Goal: Task Accomplishment & Management: Manage account settings

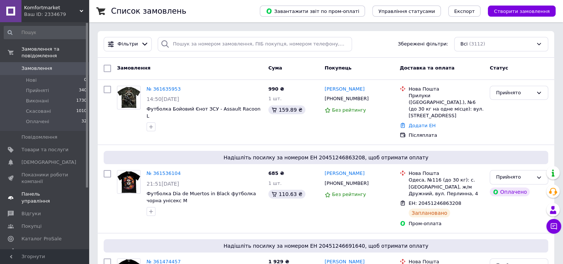
click at [55, 191] on span "Панель управління" at bounding box center [44, 197] width 47 height 13
click at [43, 248] on span "Аналітика" at bounding box center [44, 251] width 47 height 7
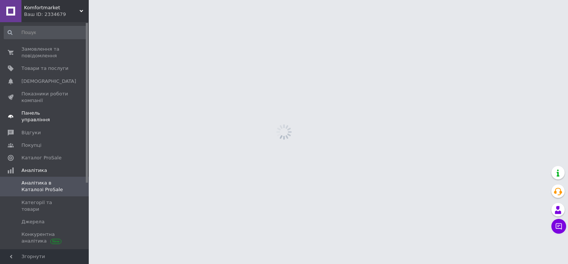
click at [47, 114] on span "Панель управління" at bounding box center [44, 116] width 47 height 13
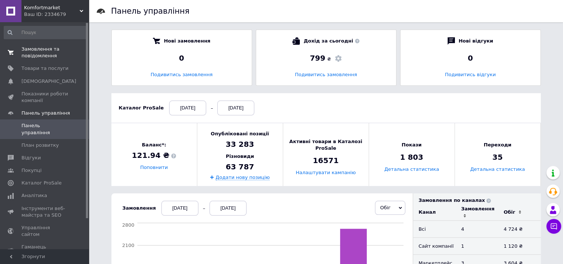
click at [46, 50] on span "Замовлення та повідомлення" at bounding box center [44, 52] width 47 height 13
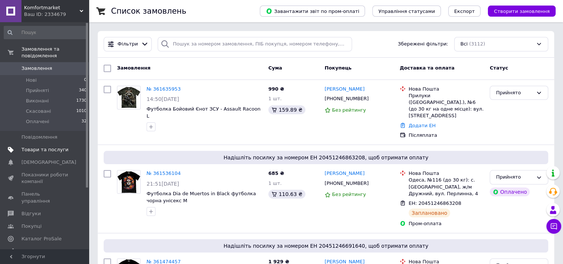
click at [34, 147] on span "Товари та послуги" at bounding box center [44, 150] width 47 height 7
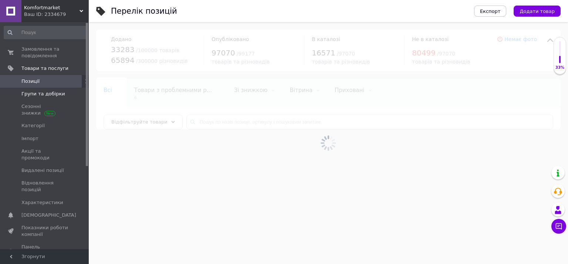
click at [47, 95] on span "Групи та добірки" at bounding box center [43, 94] width 44 height 7
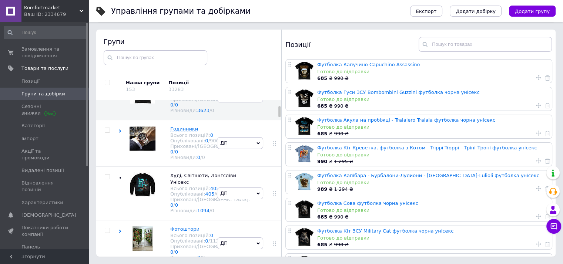
scroll to position [107, 0]
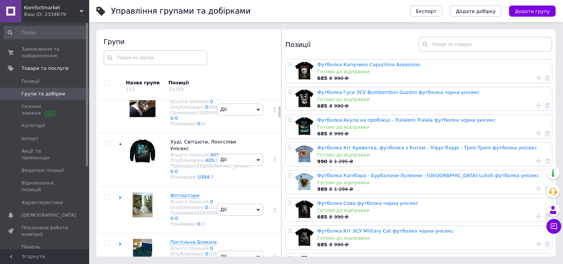
drag, startPoint x: 279, startPoint y: 107, endPoint x: 279, endPoint y: 114, distance: 7.0
click at [279, 114] on div at bounding box center [279, 111] width 2 height 11
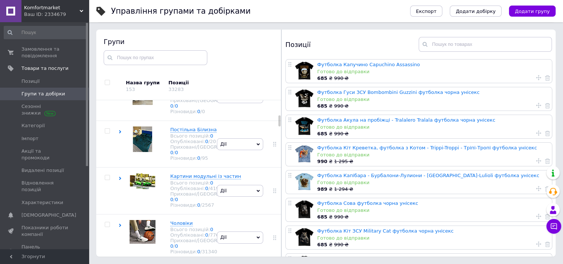
scroll to position [225, 0]
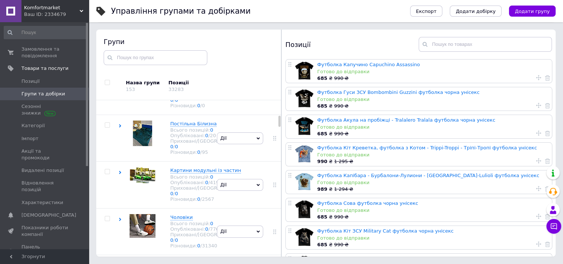
drag, startPoint x: 279, startPoint y: 114, endPoint x: 279, endPoint y: 122, distance: 7.8
click at [279, 122] on div at bounding box center [279, 121] width 2 height 11
click at [118, 81] on icon at bounding box center [119, 79] width 3 height 3
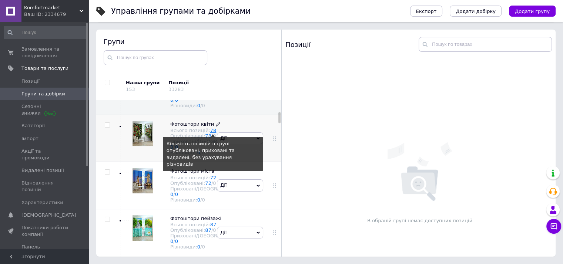
click at [210, 133] on link "78" at bounding box center [213, 131] width 6 height 6
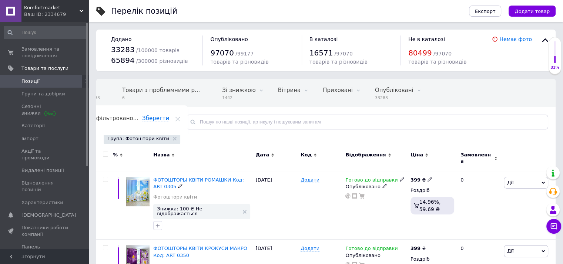
scroll to position [0, 27]
click at [517, 180] on span "Дії" at bounding box center [526, 183] width 44 height 12
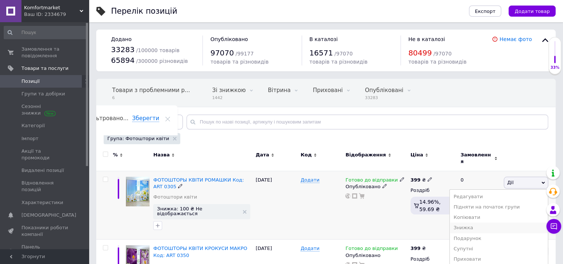
click at [481, 223] on li "Знижка" at bounding box center [499, 228] width 98 height 10
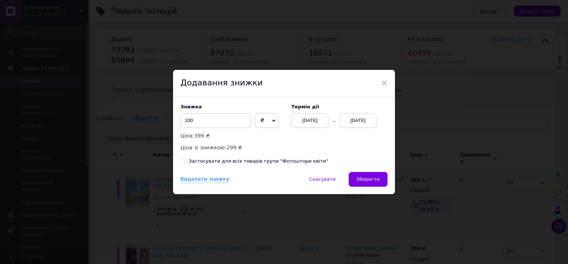
click at [184, 160] on input "Застосувати для всіх товарів групи "Фотоштори квіти"" at bounding box center [183, 160] width 5 height 5
checkbox input "true"
click at [307, 118] on div "[DATE]" at bounding box center [310, 120] width 37 height 15
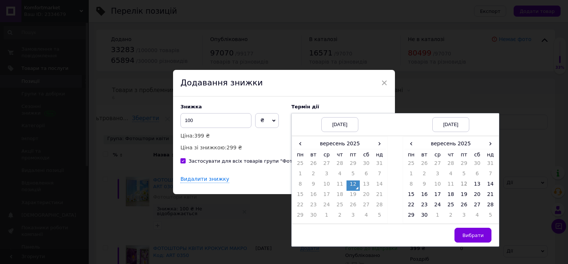
click at [350, 185] on td "12" at bounding box center [353, 186] width 13 height 10
click at [488, 145] on span "›" at bounding box center [490, 143] width 13 height 11
click at [477, 196] on td "25" at bounding box center [477, 196] width 13 height 10
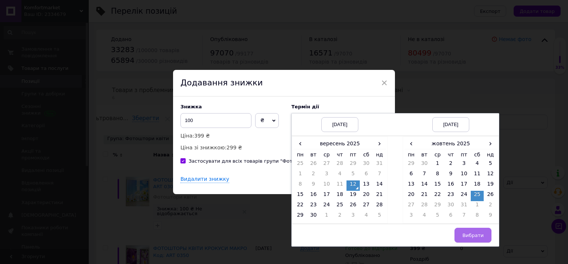
click at [473, 238] on span "Вибрати" at bounding box center [472, 236] width 21 height 6
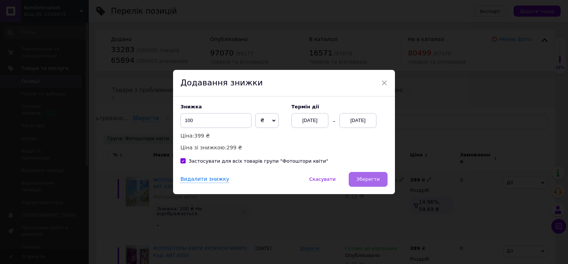
click at [374, 177] on span "Зберегти" at bounding box center [368, 179] width 23 height 6
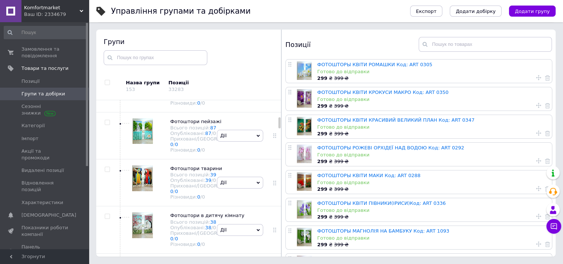
scroll to position [329, 0]
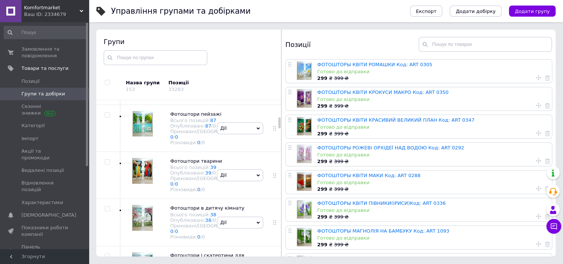
drag, startPoint x: 279, startPoint y: 118, endPoint x: 279, endPoint y: 126, distance: 8.1
click at [279, 126] on div at bounding box center [279, 122] width 2 height 11
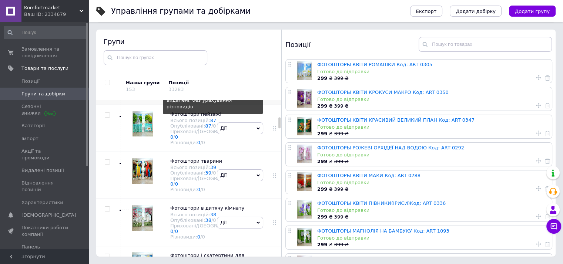
click at [210, 76] on link "72" at bounding box center [213, 74] width 6 height 6
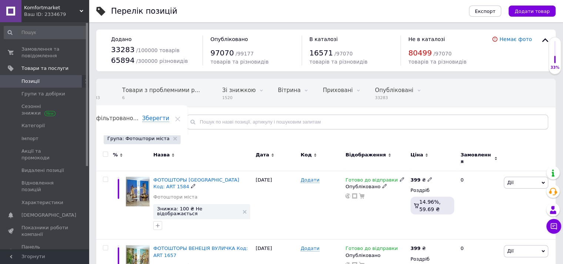
scroll to position [0, 27]
click at [512, 180] on span "Дії" at bounding box center [510, 183] width 6 height 6
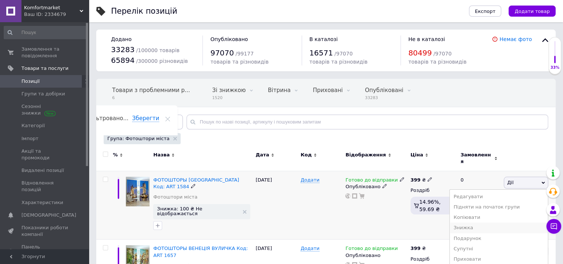
click at [475, 223] on li "Знижка" at bounding box center [499, 228] width 98 height 10
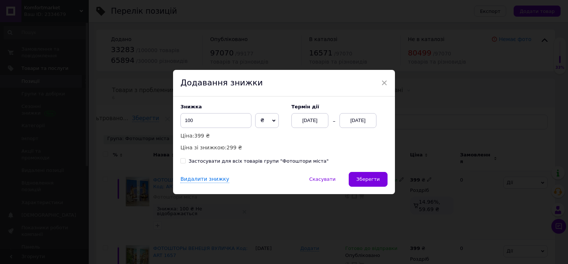
click at [182, 160] on input "Застосувати для всіх товарів групи "Фотоштори міста"" at bounding box center [183, 160] width 5 height 5
checkbox input "true"
click at [299, 121] on div "[DATE]" at bounding box center [310, 120] width 37 height 15
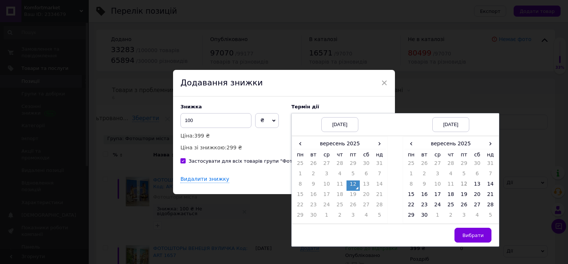
click at [351, 186] on td "12" at bounding box center [353, 186] width 13 height 10
click at [488, 146] on span "›" at bounding box center [490, 143] width 13 height 11
click at [475, 193] on td "25" at bounding box center [477, 196] width 13 height 10
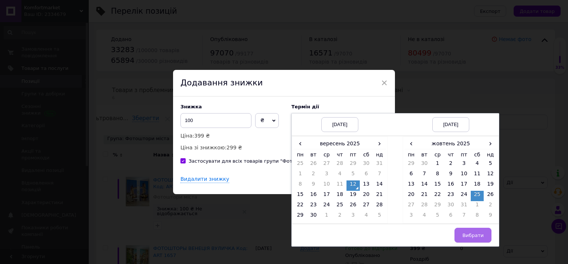
click at [475, 233] on span "Вибрати" at bounding box center [472, 236] width 21 height 6
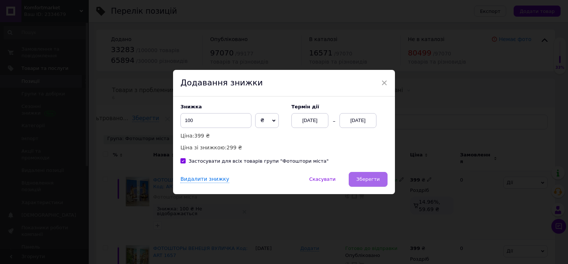
click at [369, 176] on span "Зберегти" at bounding box center [368, 179] width 23 height 6
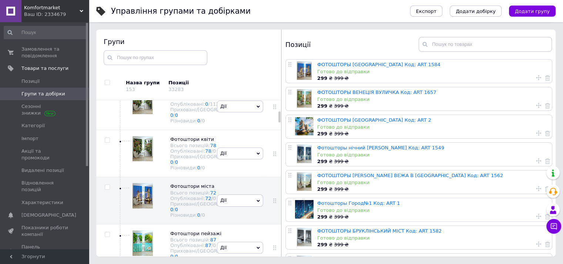
scroll to position [262, 0]
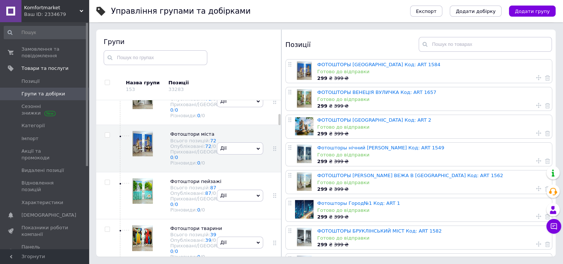
click at [278, 121] on div at bounding box center [279, 119] width 2 height 11
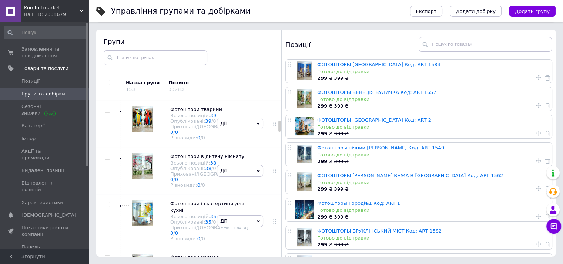
scroll to position [411, 0]
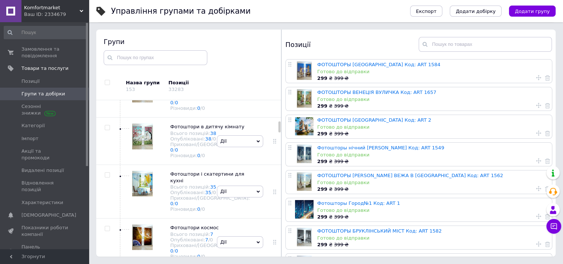
drag, startPoint x: 278, startPoint y: 121, endPoint x: 278, endPoint y: 128, distance: 7.4
click at [278, 128] on div at bounding box center [279, 126] width 2 height 11
click at [210, 42] on link "87" at bounding box center [213, 39] width 6 height 6
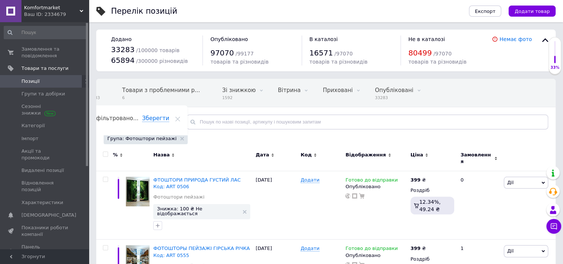
scroll to position [0, 27]
click at [509, 180] on span "Дії" at bounding box center [510, 183] width 6 height 6
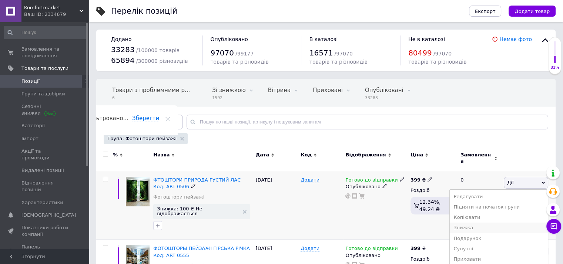
click at [481, 223] on li "Знижка" at bounding box center [499, 228] width 98 height 10
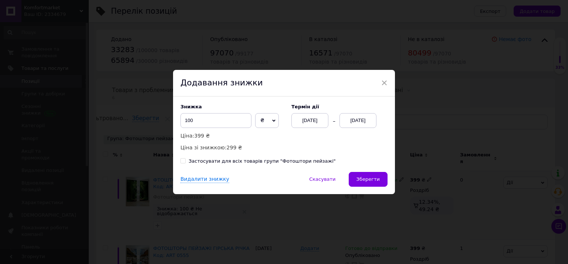
click at [184, 161] on input "Застосувати для всіх товарів групи "Фотоштори пейзажі"" at bounding box center [183, 160] width 5 height 5
checkbox input "true"
click at [303, 125] on div "[DATE]" at bounding box center [310, 120] width 37 height 15
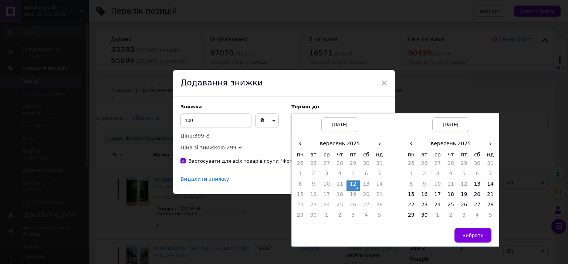
click at [352, 186] on td "12" at bounding box center [353, 186] width 13 height 10
click at [491, 148] on span "›" at bounding box center [490, 143] width 13 height 11
click at [477, 195] on td "25" at bounding box center [477, 196] width 13 height 10
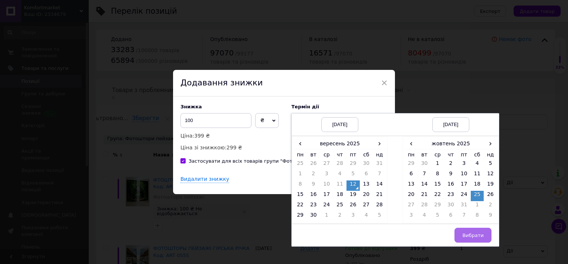
click at [474, 232] on button "Вибрати" at bounding box center [473, 235] width 37 height 15
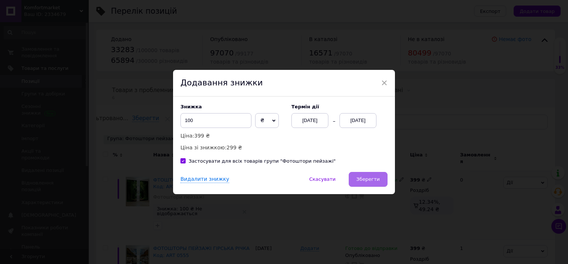
click at [376, 176] on span "Зберегти" at bounding box center [368, 179] width 23 height 6
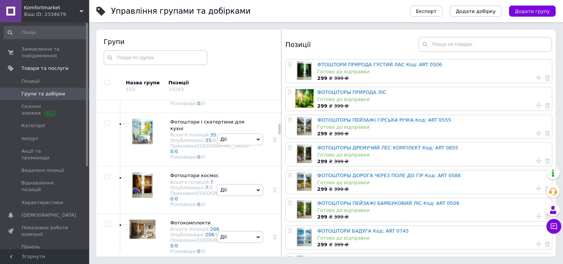
scroll to position [470, 0]
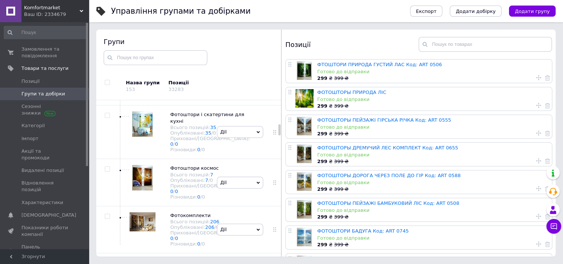
drag, startPoint x: 279, startPoint y: 120, endPoint x: 279, endPoint y: 131, distance: 10.7
click at [279, 131] on div "Групи Назва групи 153 Позиції 33283 Коренева група Всього позицій: 12684 Опублі…" at bounding box center [188, 143] width 185 height 227
click at [210, 29] on link "39" at bounding box center [213, 27] width 6 height 6
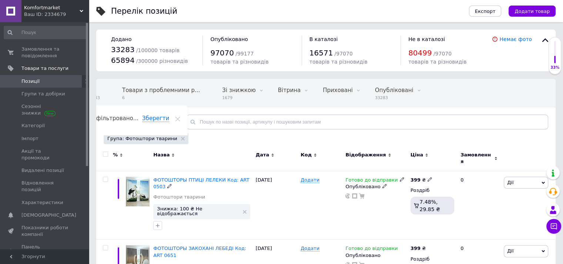
scroll to position [0, 27]
click at [519, 182] on span "Дії" at bounding box center [526, 183] width 44 height 12
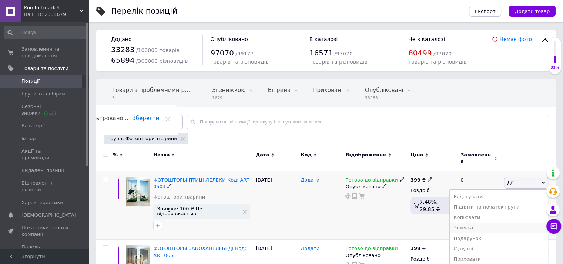
click at [472, 223] on li "Знижка" at bounding box center [499, 228] width 98 height 10
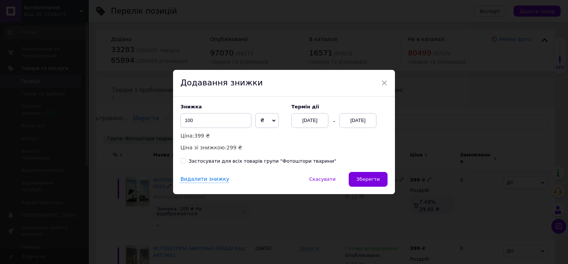
click at [181, 160] on input "Застосувати для всіх товарів групи "Фотоштори тварини"" at bounding box center [183, 160] width 5 height 5
checkbox input "true"
click at [306, 118] on div "[DATE]" at bounding box center [310, 120] width 37 height 15
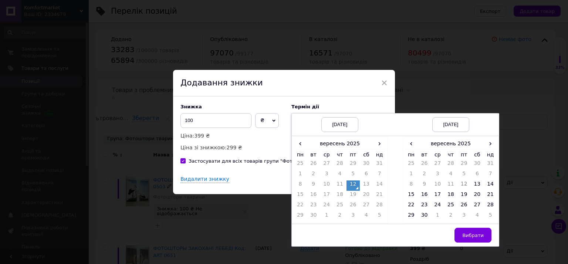
click at [352, 184] on td "12" at bounding box center [353, 186] width 13 height 10
click at [489, 146] on span "›" at bounding box center [490, 143] width 13 height 11
click at [476, 196] on td "25" at bounding box center [477, 196] width 13 height 10
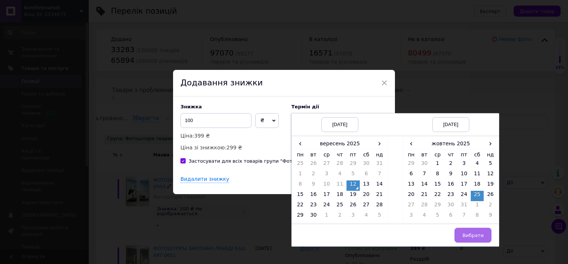
click at [468, 233] on span "Вибрати" at bounding box center [472, 236] width 21 height 6
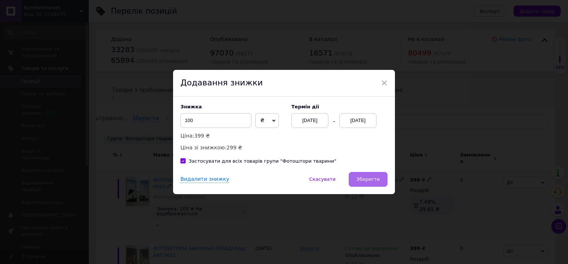
click at [380, 179] on button "Зберегти" at bounding box center [368, 179] width 39 height 15
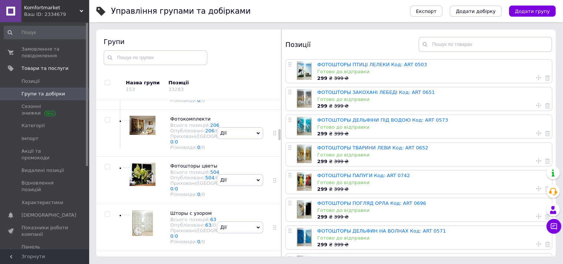
scroll to position [559, 0]
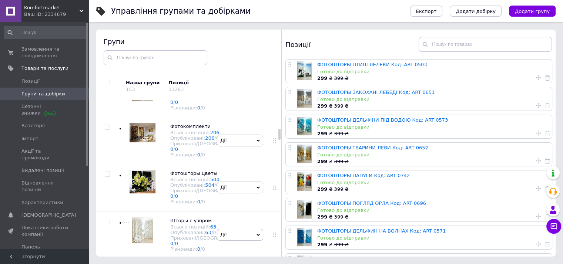
drag, startPoint x: 278, startPoint y: 122, endPoint x: 278, endPoint y: 135, distance: 12.9
click at [278, 135] on div at bounding box center [279, 134] width 2 height 11
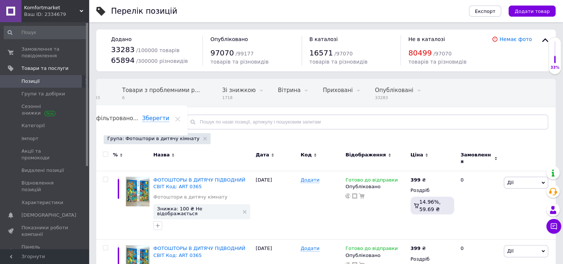
scroll to position [0, 27]
click at [518, 179] on span "Дії" at bounding box center [526, 183] width 44 height 12
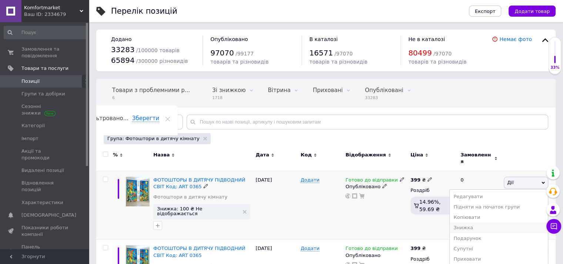
click at [474, 225] on li "Знижка" at bounding box center [499, 228] width 98 height 10
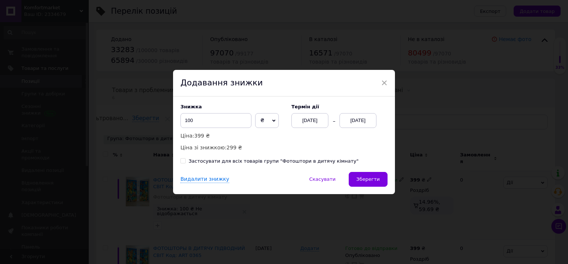
click at [181, 162] on input "Застосувати для всіх товарів групи "Фотоштори в дитячу кімнату"" at bounding box center [183, 160] width 5 height 5
checkbox input "true"
click at [300, 121] on div "[DATE]" at bounding box center [310, 120] width 37 height 15
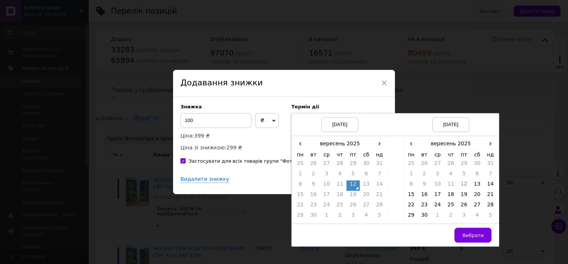
click at [354, 186] on td "12" at bounding box center [353, 186] width 13 height 10
click at [494, 143] on span "›" at bounding box center [490, 143] width 13 height 11
click at [474, 195] on td "25" at bounding box center [477, 196] width 13 height 10
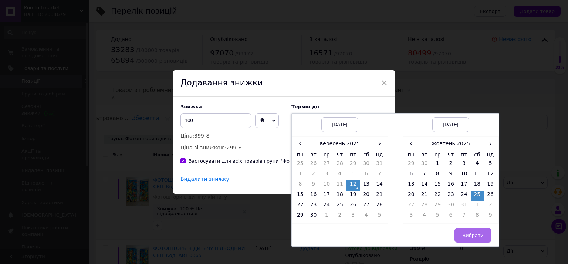
click at [474, 233] on span "Вибрати" at bounding box center [472, 236] width 21 height 6
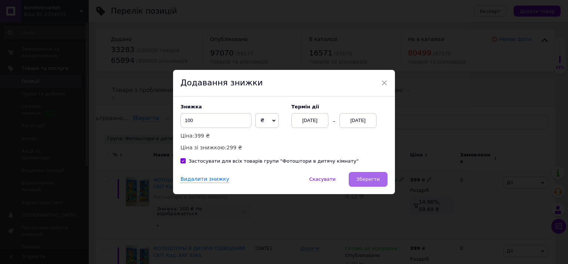
click at [365, 177] on span "Зберегти" at bounding box center [368, 179] width 23 height 6
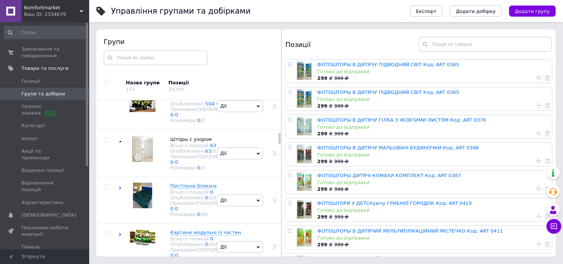
scroll to position [648, 0]
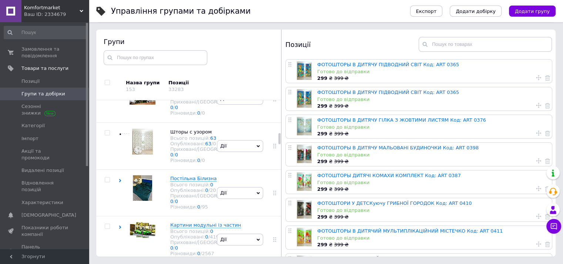
drag, startPoint x: 278, startPoint y: 125, endPoint x: 278, endPoint y: 141, distance: 15.2
click at [278, 141] on div at bounding box center [279, 138] width 2 height 11
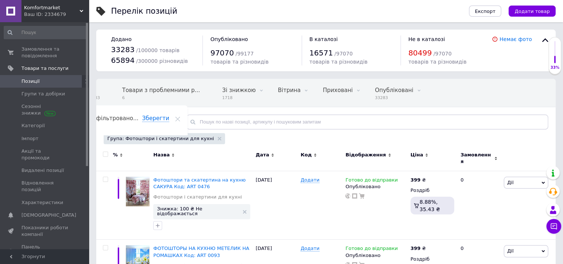
scroll to position [0, 27]
click at [104, 155] on input "checkbox" at bounding box center [105, 154] width 5 height 5
checkbox input "true"
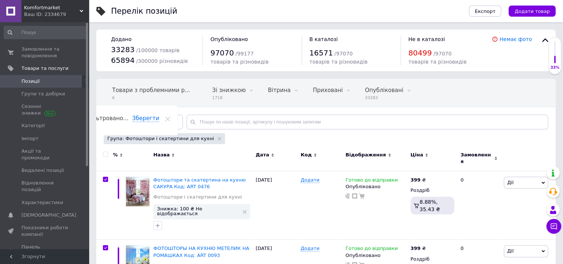
checkbox input "true"
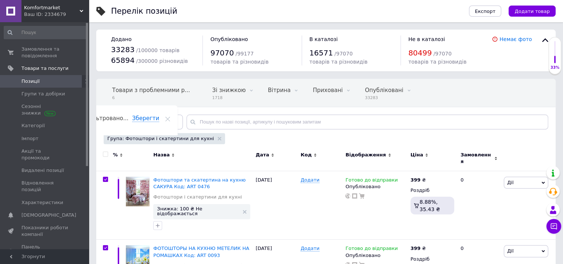
checkbox input "true"
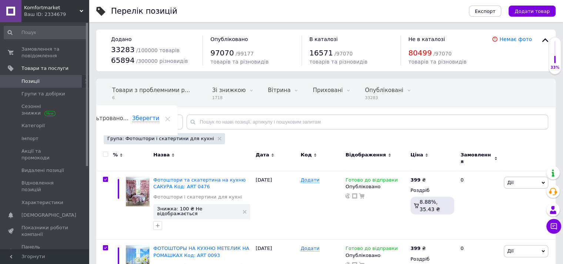
checkbox input "true"
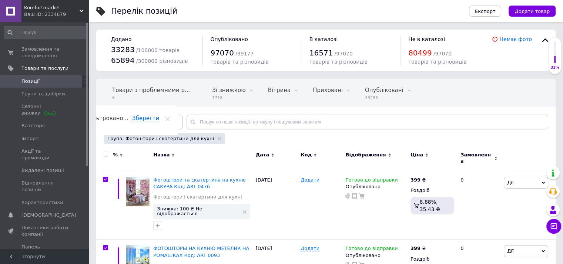
checkbox input "true"
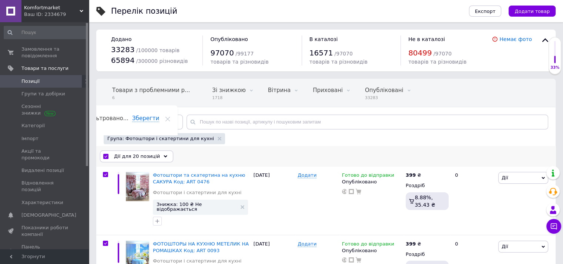
click at [106, 156] on input "checkbox" at bounding box center [105, 156] width 5 height 5
checkbox input "false"
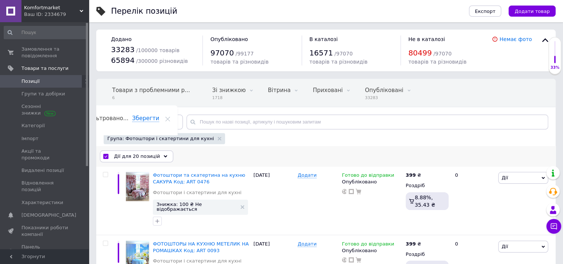
checkbox input "false"
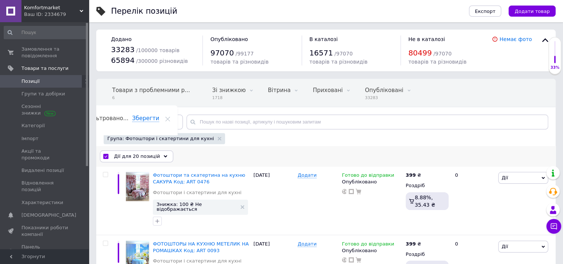
checkbox input "false"
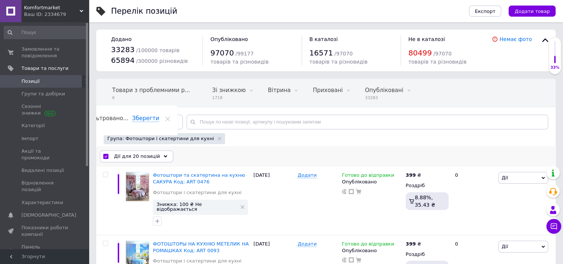
checkbox input "false"
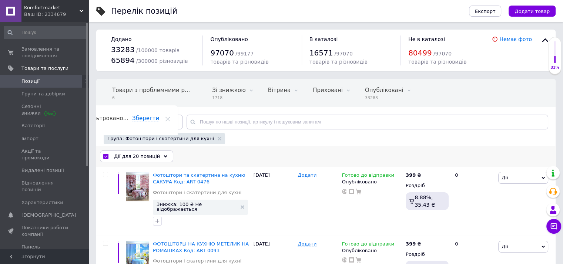
checkbox input "false"
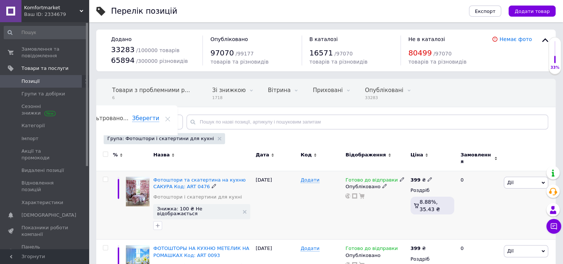
click at [530, 177] on span "Дії" at bounding box center [526, 183] width 44 height 12
click at [473, 223] on li "Знижка" at bounding box center [499, 228] width 98 height 10
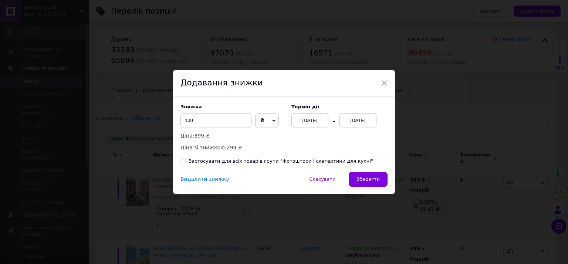
click at [181, 162] on input "Застосувати для всіх товарів групи "Фотоштори і скатертини для кухні"" at bounding box center [183, 160] width 5 height 5
checkbox input "true"
click at [304, 122] on div "[DATE]" at bounding box center [310, 120] width 37 height 15
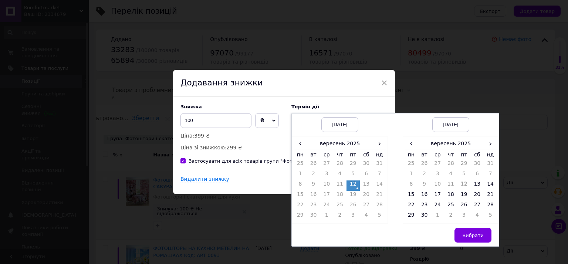
click at [350, 186] on td "12" at bounding box center [353, 186] width 13 height 10
click at [490, 147] on span "›" at bounding box center [490, 143] width 13 height 11
click at [477, 195] on td "25" at bounding box center [477, 196] width 13 height 10
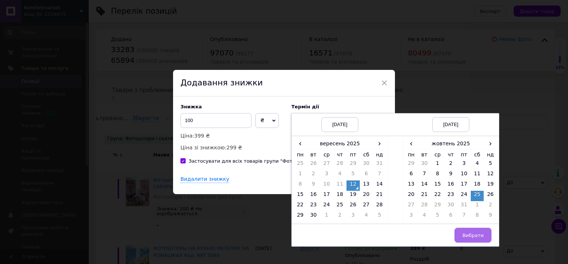
click at [473, 235] on span "Вибрати" at bounding box center [472, 236] width 21 height 6
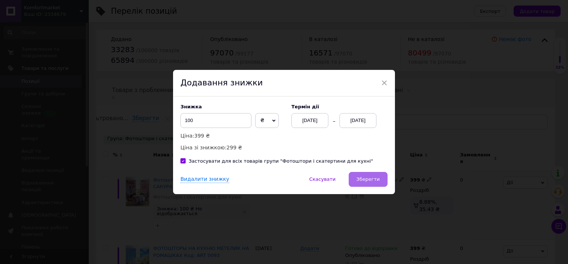
click at [367, 180] on span "Зберегти" at bounding box center [368, 179] width 23 height 6
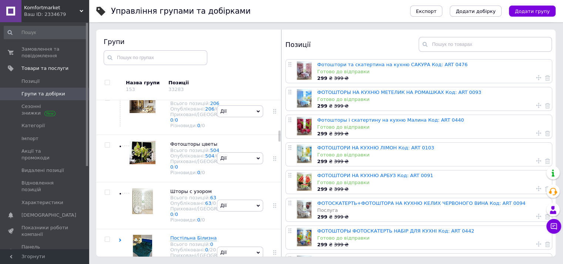
scroll to position [596, 0]
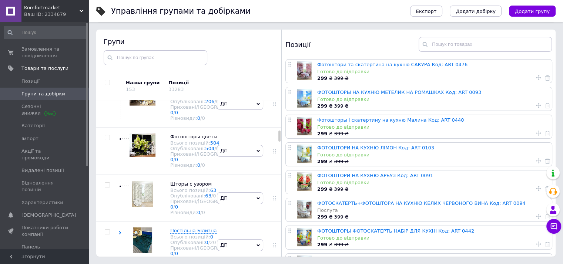
drag, startPoint x: 278, startPoint y: 128, endPoint x: 278, endPoint y: 138, distance: 10.4
click at [278, 138] on div at bounding box center [279, 136] width 2 height 11
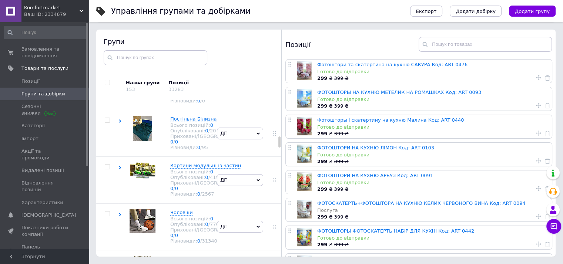
scroll to position [723, 0]
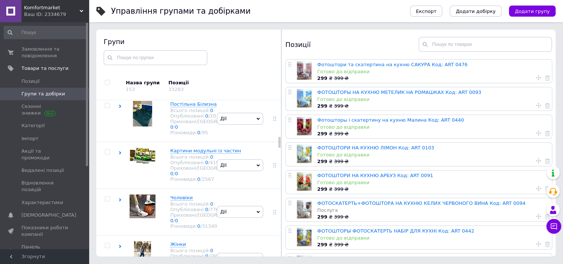
drag, startPoint x: 278, startPoint y: 138, endPoint x: 278, endPoint y: 145, distance: 6.3
click at [278, 145] on div at bounding box center [279, 142] width 2 height 11
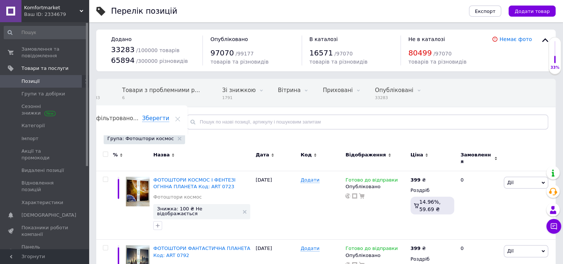
scroll to position [0, 27]
click at [510, 180] on span "Дії" at bounding box center [510, 183] width 6 height 6
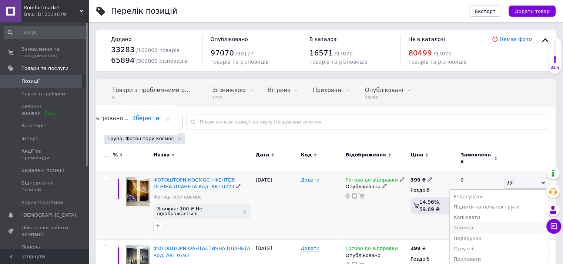
click at [477, 223] on li "Знижка" at bounding box center [499, 228] width 98 height 10
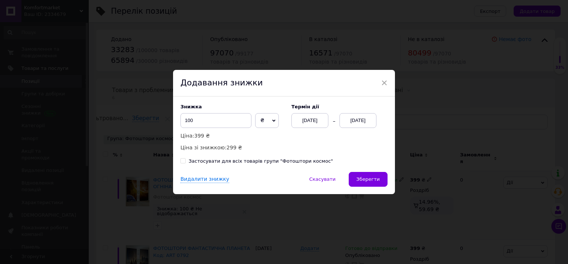
click at [181, 161] on input "Застосувати для всіх товарів групи "Фотоштори космос"" at bounding box center [183, 160] width 5 height 5
checkbox input "true"
click at [314, 121] on div "[DATE]" at bounding box center [310, 120] width 37 height 15
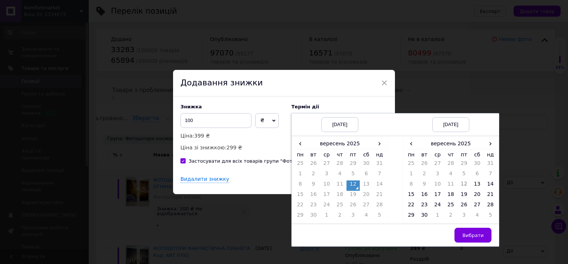
click at [352, 182] on td "12" at bounding box center [353, 186] width 13 height 10
click at [489, 147] on span "›" at bounding box center [490, 143] width 13 height 11
click at [476, 196] on td "25" at bounding box center [477, 196] width 13 height 10
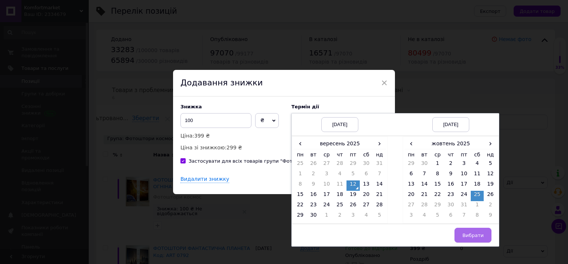
click at [472, 233] on span "Вибрати" at bounding box center [472, 236] width 21 height 6
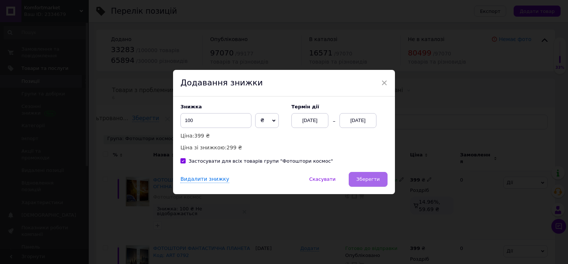
click at [373, 182] on span "Зберегти" at bounding box center [368, 179] width 23 height 6
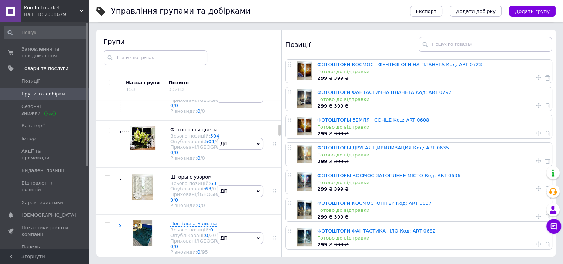
scroll to position [797, 0]
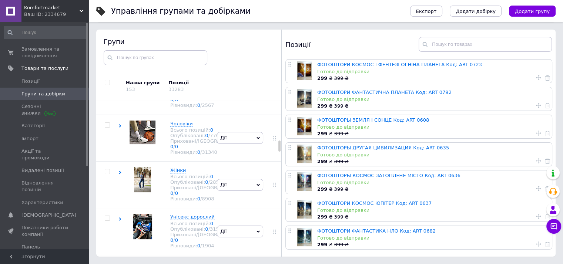
drag, startPoint x: 279, startPoint y: 130, endPoint x: 279, endPoint y: 148, distance: 17.8
click at [279, 151] on div at bounding box center [279, 146] width 2 height 11
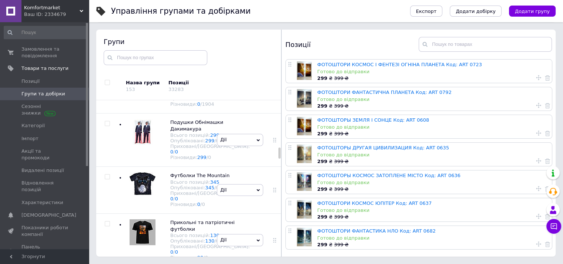
click at [279, 148] on div at bounding box center [279, 153] width 2 height 11
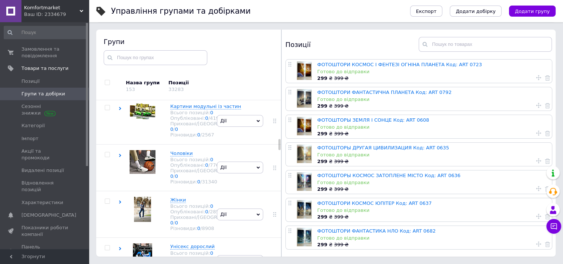
drag, startPoint x: 279, startPoint y: 151, endPoint x: 278, endPoint y: 142, distance: 8.2
click at [278, 142] on div "Коренева група Всього позицій: 12684 Опубліковані: 12684 / 12684 Приховані/Вида…" at bounding box center [188, 178] width 185 height 157
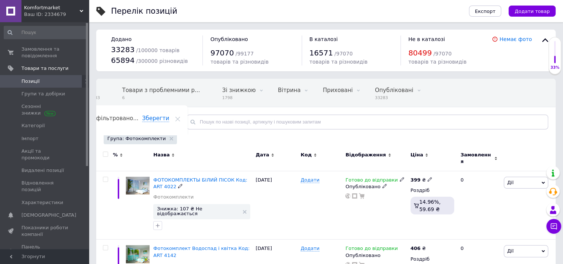
scroll to position [0, 27]
click at [515, 179] on span "Дії" at bounding box center [526, 183] width 44 height 12
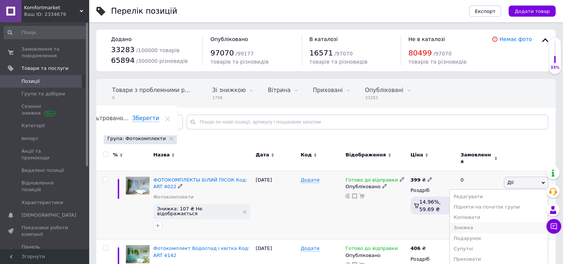
click at [478, 223] on li "Знижка" at bounding box center [499, 228] width 98 height 10
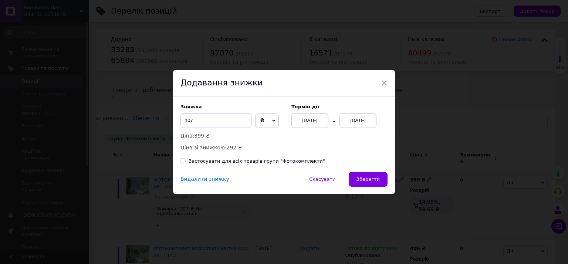
click at [182, 162] on input "Застосувати для всіх товарів групи "Фотокомплекти"" at bounding box center [183, 160] width 5 height 5
checkbox input "true"
click at [312, 121] on div "[DATE]" at bounding box center [310, 120] width 37 height 15
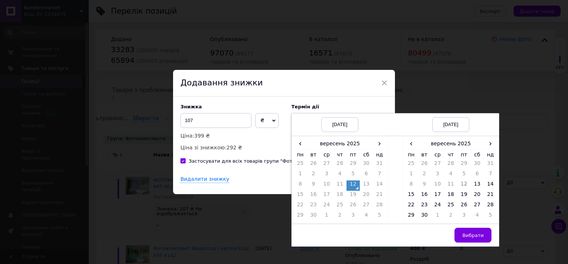
click at [354, 188] on td "12" at bounding box center [353, 186] width 13 height 10
click at [487, 146] on span "›" at bounding box center [490, 143] width 13 height 11
click at [477, 195] on td "25" at bounding box center [477, 196] width 13 height 10
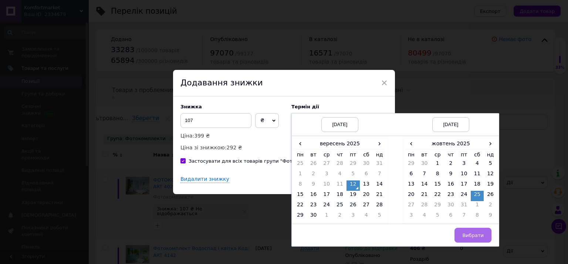
click at [471, 237] on span "Вибрати" at bounding box center [472, 236] width 21 height 6
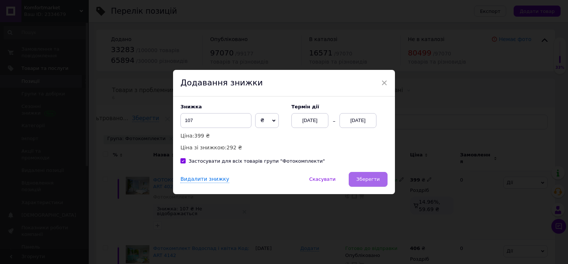
click at [367, 179] on span "Зберегти" at bounding box center [368, 179] width 23 height 6
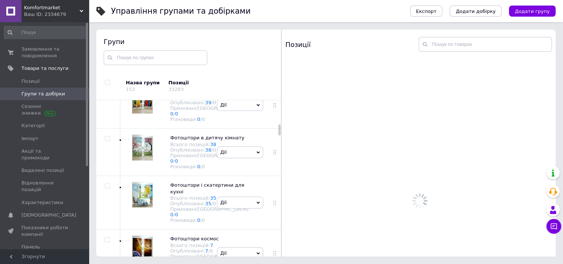
scroll to position [476, 0]
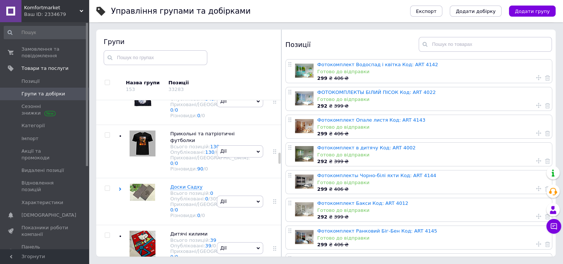
drag, startPoint x: 278, startPoint y: 131, endPoint x: 279, endPoint y: 164, distance: 32.6
click at [279, 164] on div "Групи Назва групи 153 Позиції 33283 Коренева група Всього позицій: 12684 Опублі…" at bounding box center [188, 143] width 185 height 227
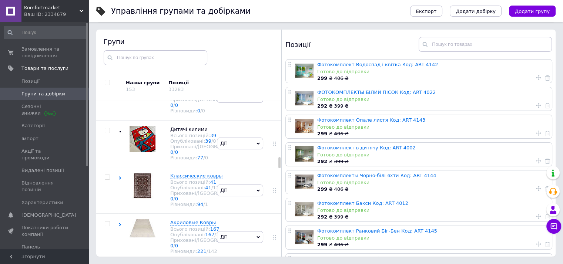
scroll to position [421, 0]
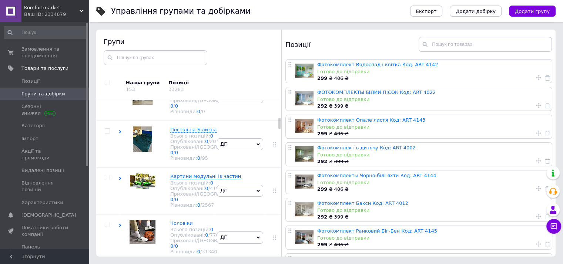
drag, startPoint x: 278, startPoint y: 134, endPoint x: 278, endPoint y: 113, distance: 20.7
click at [278, 118] on div at bounding box center [279, 123] width 2 height 11
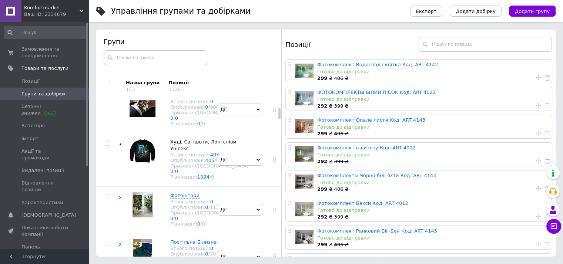
click at [281, 115] on div at bounding box center [281, 143] width 0 height 227
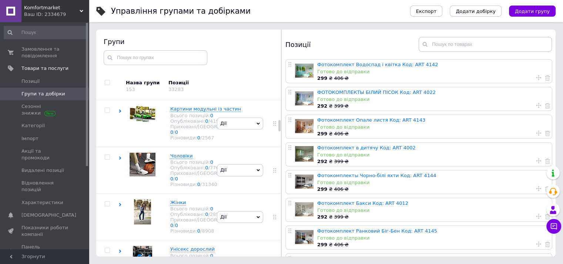
scroll to position [292, 0]
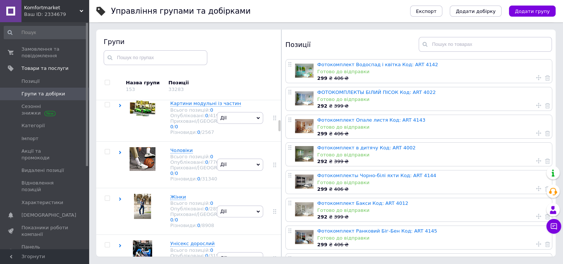
drag, startPoint x: 279, startPoint y: 114, endPoint x: 280, endPoint y: 126, distance: 12.3
click at [280, 126] on div "Групи Назва групи 153 Позиції 33283 Коренева група Всього позицій: 12684 Опублі…" at bounding box center [188, 143] width 185 height 227
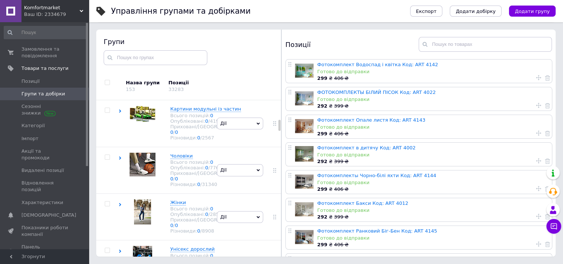
scroll to position [269, 0]
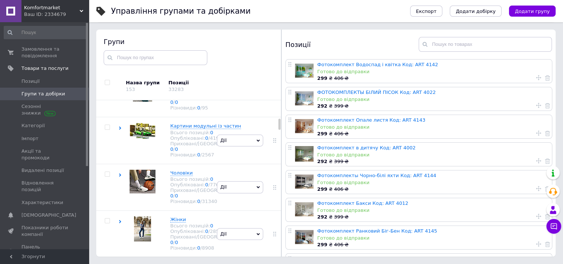
click at [278, 125] on div at bounding box center [279, 124] width 2 height 11
click at [119, 37] on icon at bounding box center [119, 34] width 3 height 3
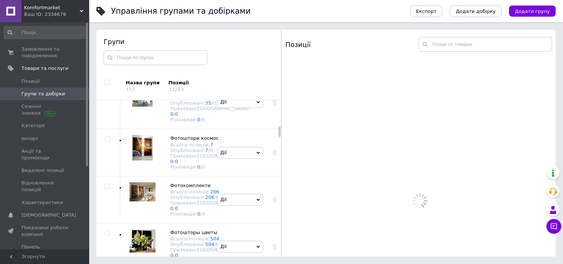
scroll to position [508, 0]
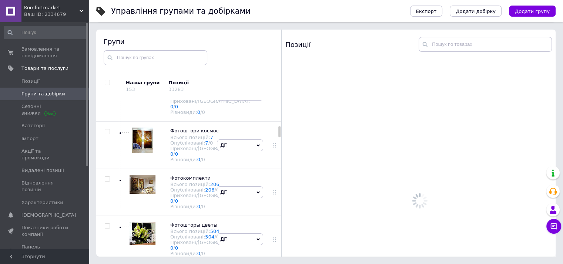
drag, startPoint x: 279, startPoint y: 121, endPoint x: 279, endPoint y: 133, distance: 11.8
click at [279, 133] on div at bounding box center [279, 131] width 2 height 11
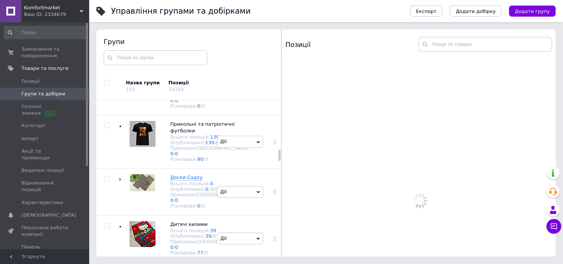
drag, startPoint x: 279, startPoint y: 133, endPoint x: 279, endPoint y: 164, distance: 30.7
click at [279, 164] on div "Групи Назва групи 153 Позиції 33283 Коренева група Всього позицій: 12684 Опублі…" at bounding box center [188, 143] width 185 height 227
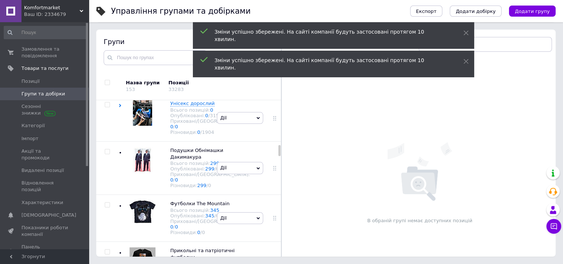
scroll to position [888, 0]
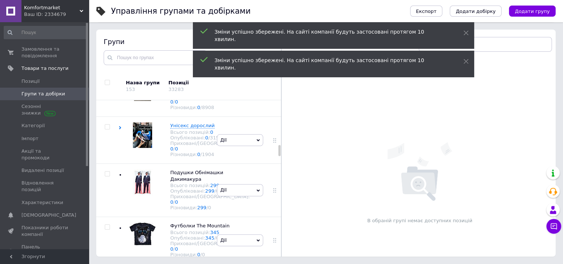
drag, startPoint x: 278, startPoint y: 164, endPoint x: 277, endPoint y: 152, distance: 11.9
click at [277, 152] on div "Коренева група Всього позицій: 12684 Опубліковані: 12684 / 12684 Приховані/Вида…" at bounding box center [188, 178] width 185 height 157
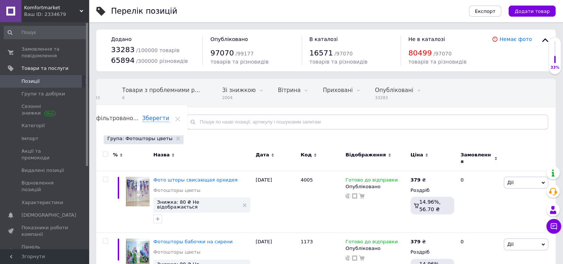
scroll to position [0, 27]
click at [511, 180] on span "Дії" at bounding box center [510, 183] width 6 height 6
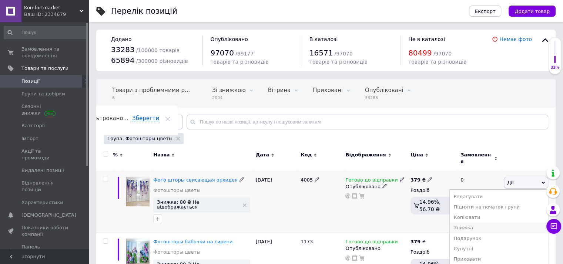
click at [475, 223] on li "Знижка" at bounding box center [499, 228] width 98 height 10
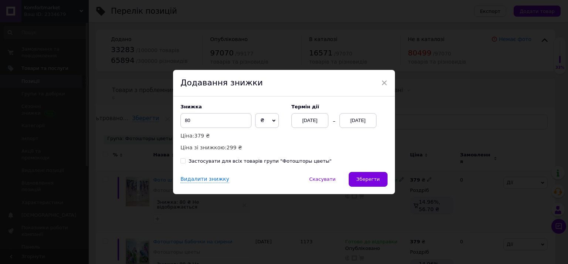
click at [181, 161] on input "Застосувати для всіх товарів групи "Фотошторы цветы"" at bounding box center [183, 160] width 5 height 5
checkbox input "true"
click at [315, 120] on div "[DATE]" at bounding box center [310, 120] width 37 height 15
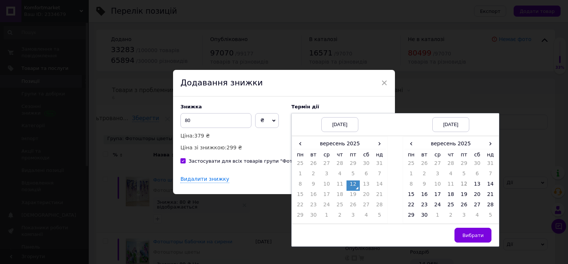
click at [354, 186] on td "12" at bounding box center [353, 186] width 13 height 10
click at [490, 144] on span "›" at bounding box center [490, 143] width 13 height 11
click at [475, 196] on td "25" at bounding box center [477, 196] width 13 height 10
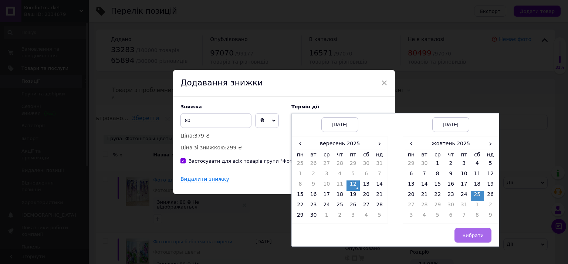
click at [477, 233] on span "Вибрати" at bounding box center [472, 236] width 21 height 6
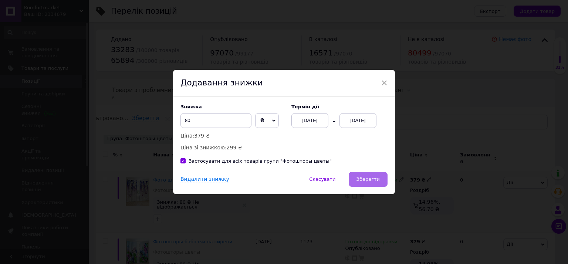
click at [361, 177] on span "Зберегти" at bounding box center [368, 179] width 23 height 6
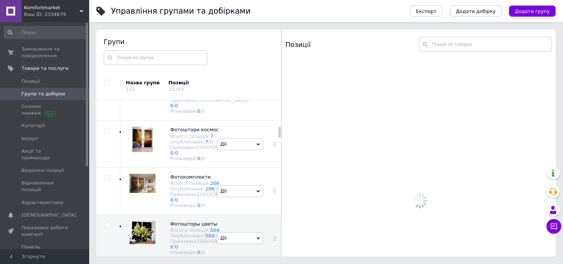
scroll to position [521, 0]
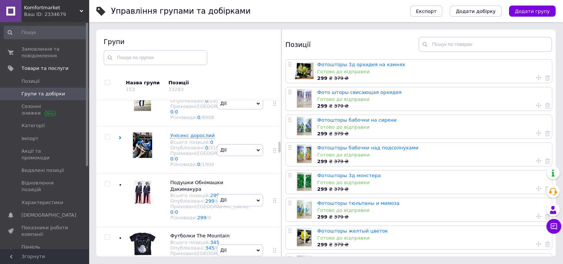
drag, startPoint x: 278, startPoint y: 134, endPoint x: 279, endPoint y: 154, distance: 19.2
click at [279, 153] on div at bounding box center [279, 147] width 2 height 11
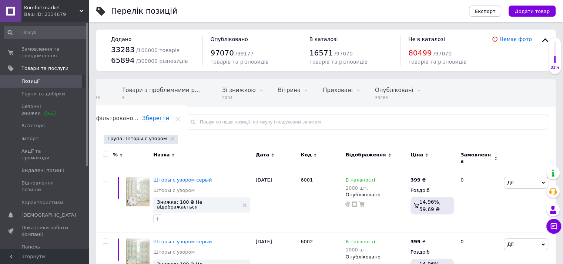
scroll to position [0, 27]
click at [516, 180] on span "Дії" at bounding box center [526, 183] width 44 height 12
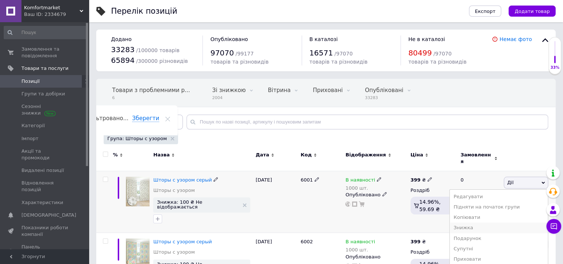
click at [479, 223] on li "Знижка" at bounding box center [499, 228] width 98 height 10
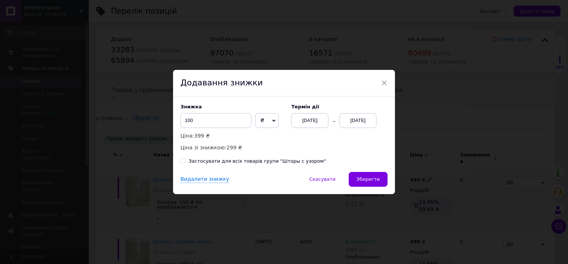
click at [182, 162] on input "Застосувати для всіх товарів групи "Шторы с узором"" at bounding box center [183, 160] width 5 height 5
checkbox input "true"
click at [311, 121] on div "[DATE]" at bounding box center [310, 120] width 37 height 15
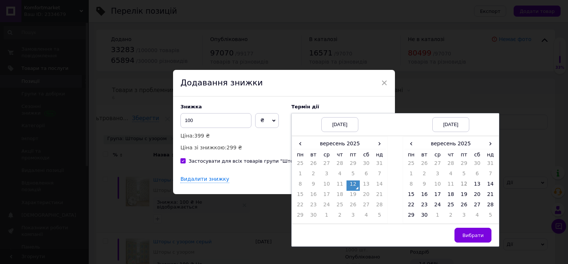
click at [356, 184] on td "12" at bounding box center [353, 186] width 13 height 10
click at [487, 146] on span "›" at bounding box center [490, 143] width 13 height 11
click at [475, 195] on td "25" at bounding box center [477, 196] width 13 height 10
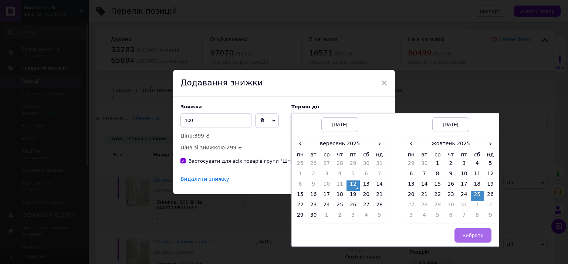
click at [475, 234] on span "Вибрати" at bounding box center [472, 236] width 21 height 6
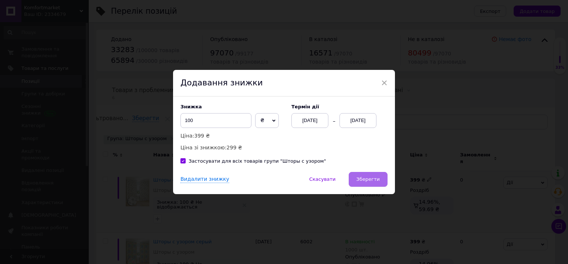
click at [379, 181] on span "Зберегти" at bounding box center [368, 179] width 23 height 6
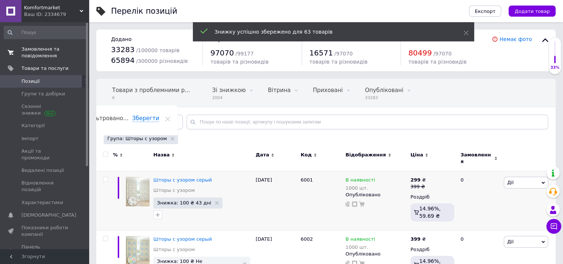
click at [40, 51] on span "Замовлення та повідомлення" at bounding box center [44, 52] width 47 height 13
